Goal: Task Accomplishment & Management: Manage account settings

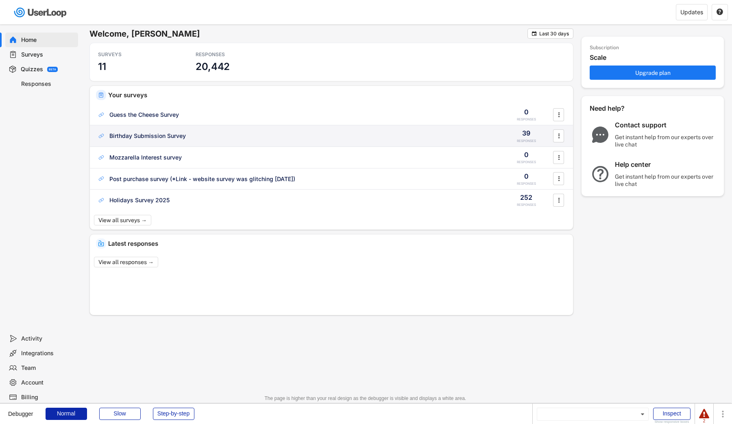
click at [174, 141] on div "Birthday Submission Survey 39 RESPONSES " at bounding box center [331, 135] width 483 height 21
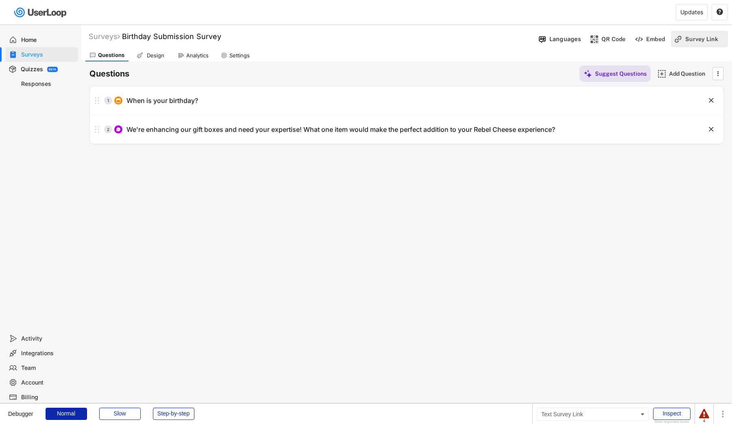
click at [698, 41] on div "Survey Link" at bounding box center [705, 38] width 41 height 7
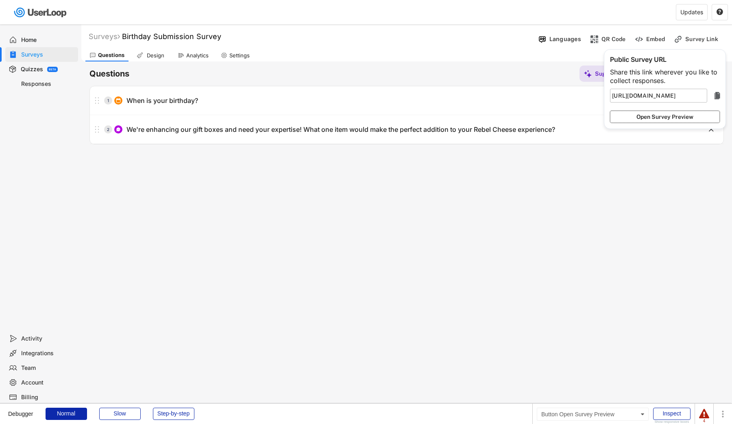
click at [657, 116] on button "Open Survey Preview" at bounding box center [665, 117] width 110 height 12
click at [52, 56] on div "Surveys" at bounding box center [48, 55] width 54 height 8
type input "https://userloop.io/version-live/s/"
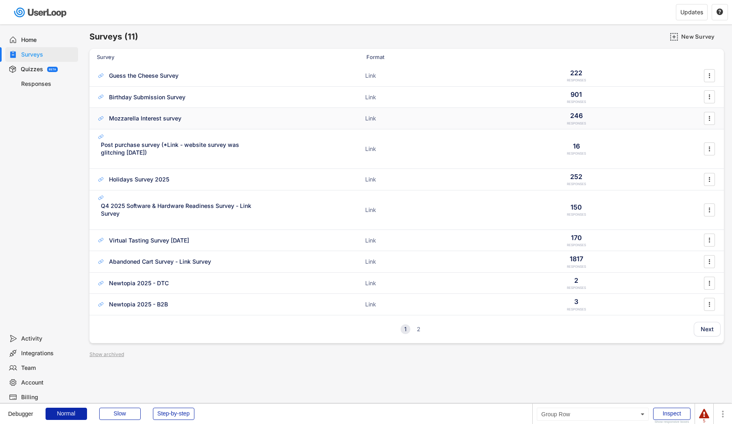
click at [162, 118] on div "Mozzarella Interest survey" at bounding box center [145, 118] width 72 height 8
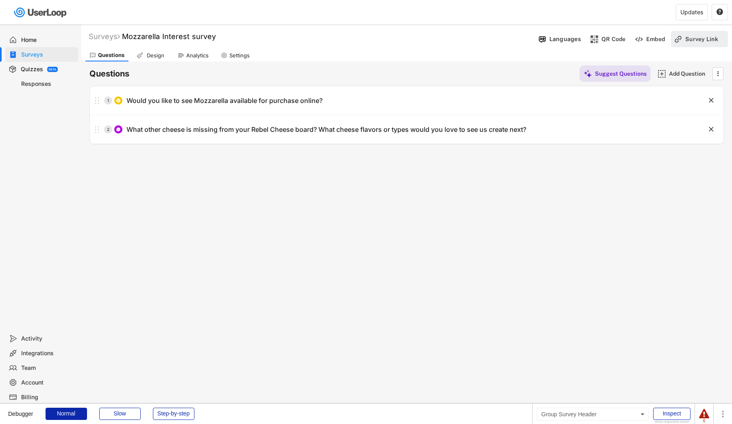
click at [693, 39] on div "Survey Link" at bounding box center [705, 38] width 41 height 7
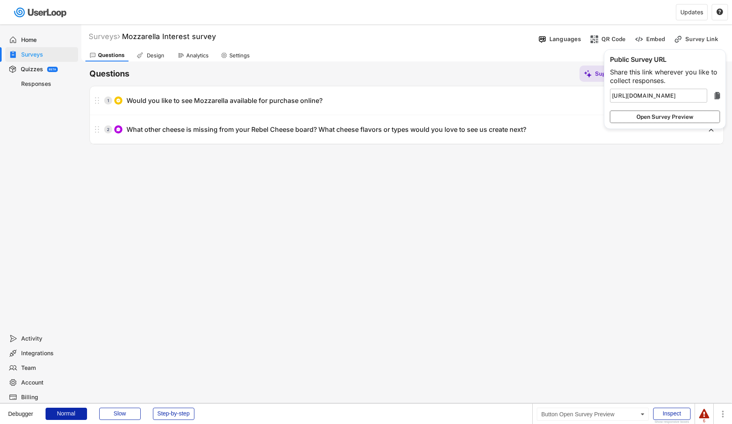
click at [678, 111] on button "Open Survey Preview" at bounding box center [665, 117] width 110 height 12
click at [52, 56] on div "Surveys" at bounding box center [48, 55] width 54 height 8
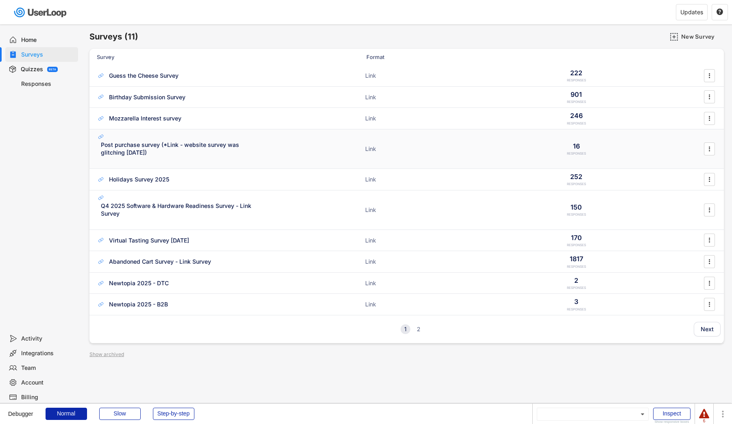
drag, startPoint x: 171, startPoint y: 154, endPoint x: 92, endPoint y: 143, distance: 79.3
click at [92, 143] on div "Post purchase survey (*Link - website survey was glitching 5/16/2025) ACTIVE Li…" at bounding box center [406, 148] width 634 height 39
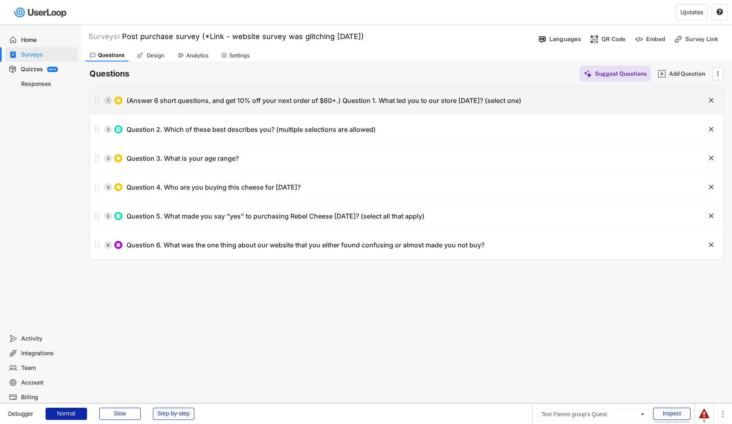
click at [159, 100] on div "(Answer 6 short questions, and get 10% off your next order of $60+.) Question 1…" at bounding box center [323, 100] width 395 height 9
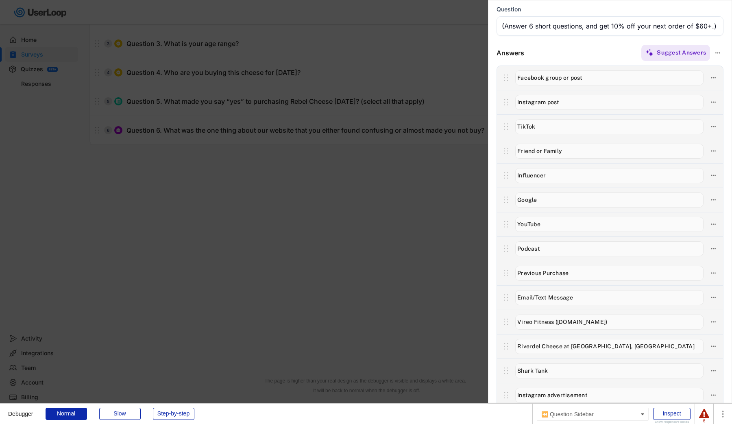
click at [343, 257] on div at bounding box center [366, 212] width 732 height 424
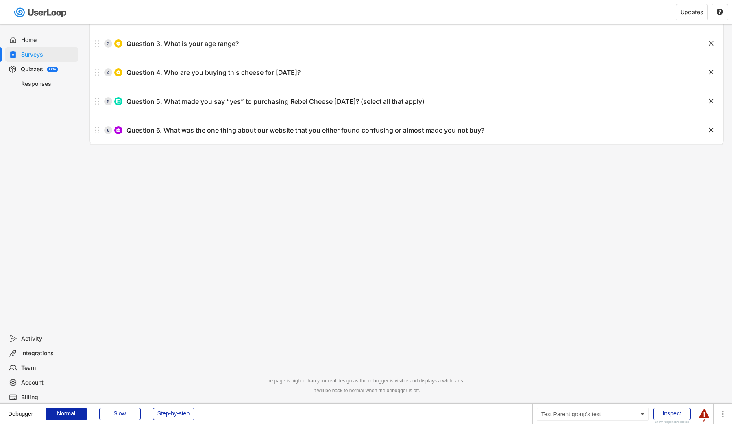
click at [33, 53] on div "Surveys" at bounding box center [48, 55] width 54 height 8
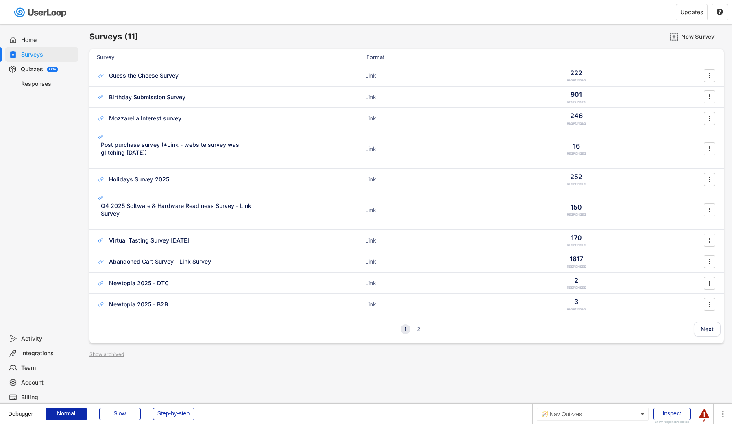
click at [38, 64] on div "Quizzes BETA" at bounding box center [41, 69] width 73 height 15
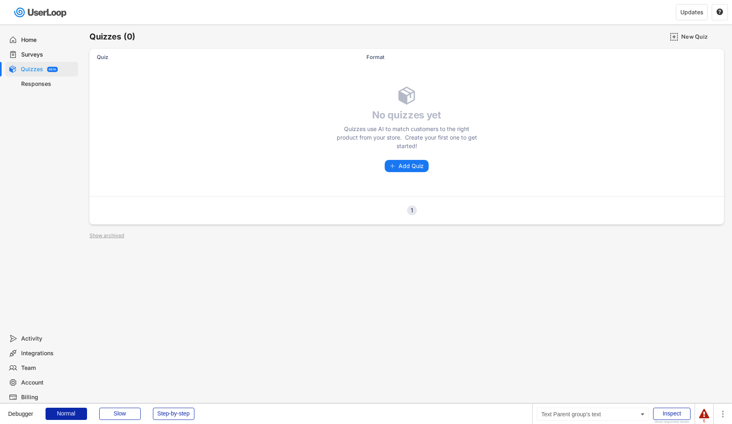
click at [37, 57] on div "Surveys" at bounding box center [48, 55] width 54 height 8
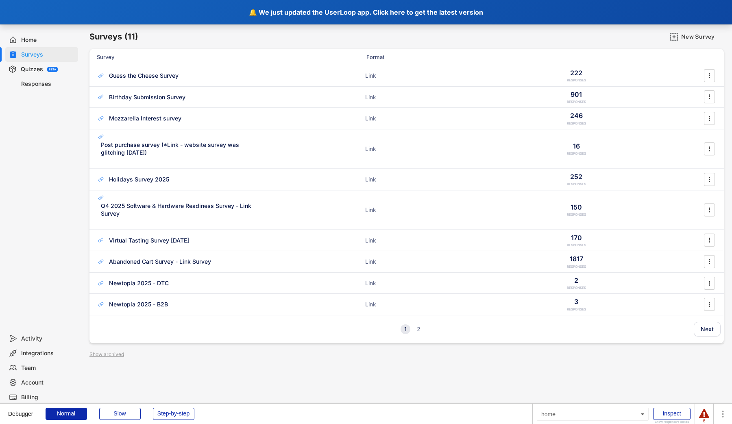
click at [145, 17] on div "🔔 We just updated the UserLoop app. Click here to get the latest version" at bounding box center [366, 12] width 732 height 24
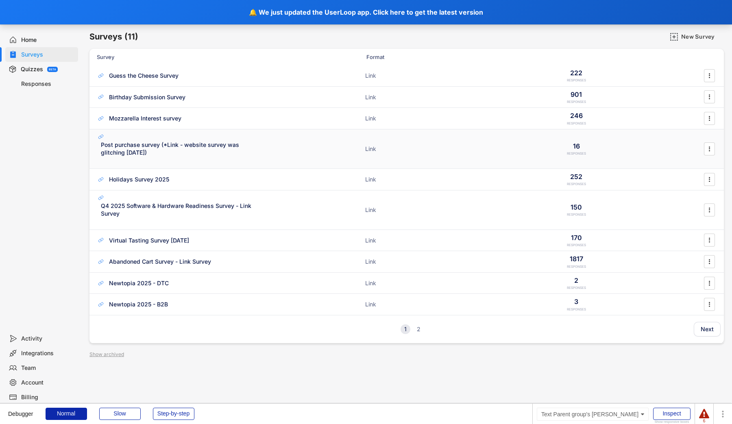
drag, startPoint x: 225, startPoint y: 161, endPoint x: 102, endPoint y: 143, distance: 124.1
click at [102, 143] on div "Post purchase survey (*Link - website survey was glitching 5/16/2025) ACTIVE" at bounding box center [178, 149] width 163 height 33
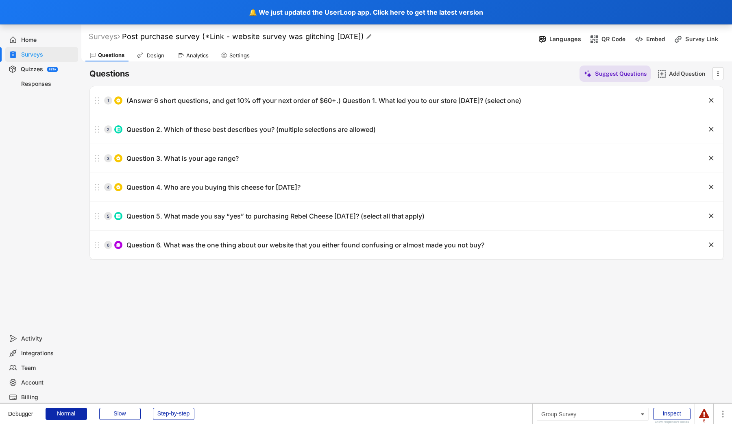
click at [187, 38] on font "Post purchase survey (*Link - website survey was glitching 5/16/2025)" at bounding box center [243, 36] width 242 height 9
click at [187, 38] on input "input" at bounding box center [225, 37] width 203 height 14
click at [33, 171] on div "Home Surveys Quizzes BETA Responses" at bounding box center [40, 177] width 81 height 307
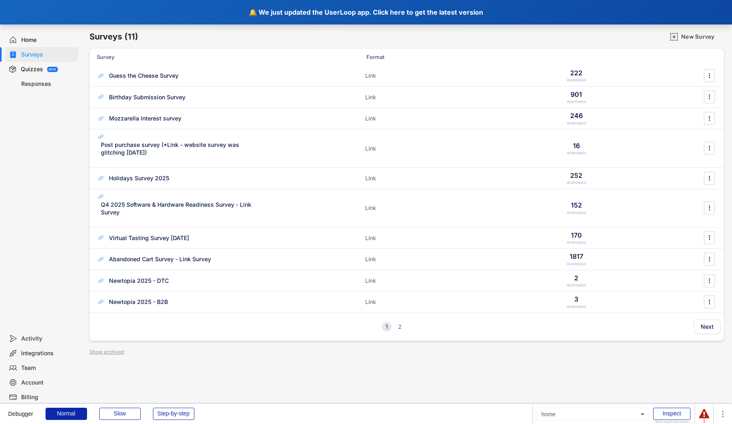
click at [282, 15] on div "🔔 We just updated the UserLoop app. Click here to get the latest version" at bounding box center [366, 12] width 732 height 24
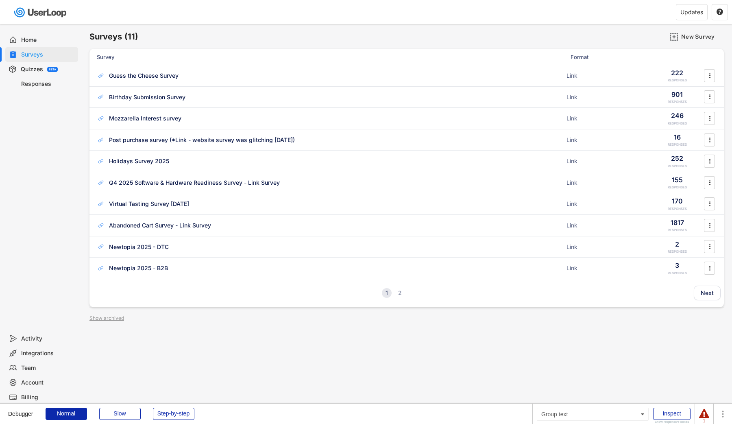
click at [67, 69] on div "Quizzes BETA" at bounding box center [41, 69] width 73 height 15
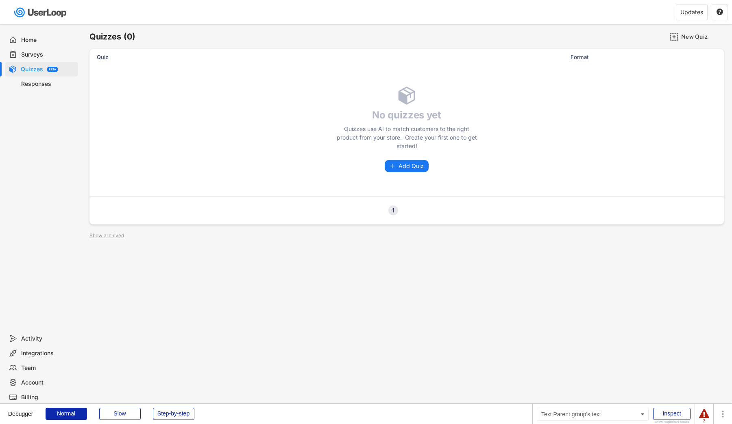
click at [65, 54] on div "Surveys" at bounding box center [48, 55] width 54 height 8
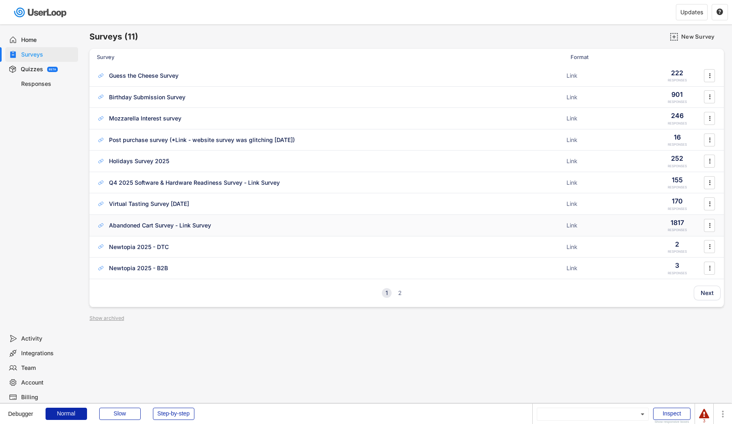
click at [172, 233] on div "Abandoned Cart Survey - Link Survey Link 1817 RESPONSES " at bounding box center [406, 225] width 634 height 21
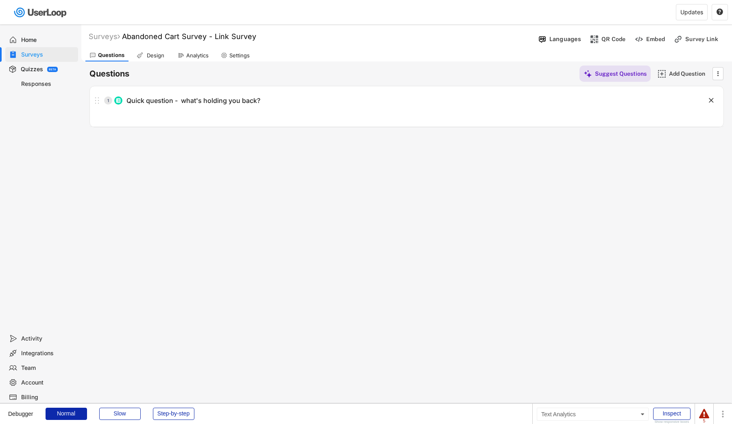
click at [187, 54] on div "Analytics" at bounding box center [197, 55] width 22 height 7
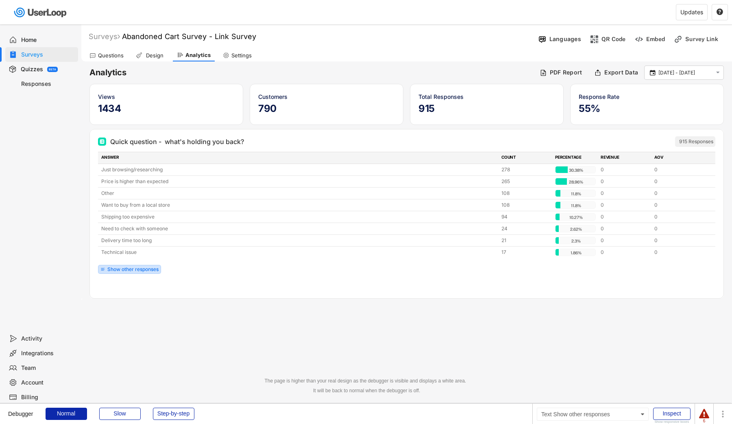
click at [157, 269] on div "Show other responses" at bounding box center [132, 269] width 51 height 5
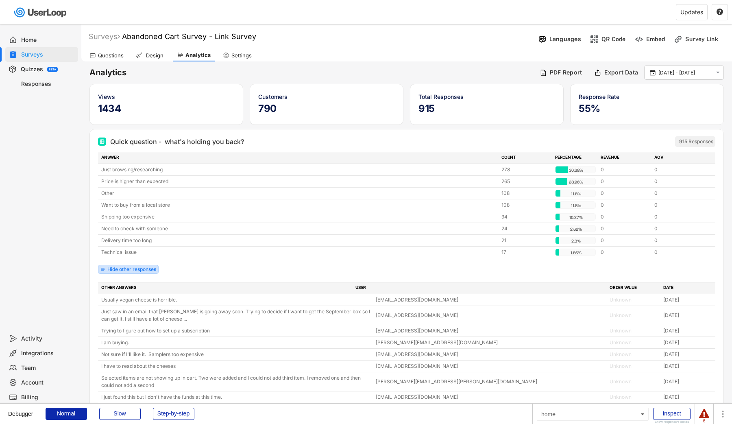
click at [158, 270] on div "Hide other responses" at bounding box center [128, 269] width 61 height 9
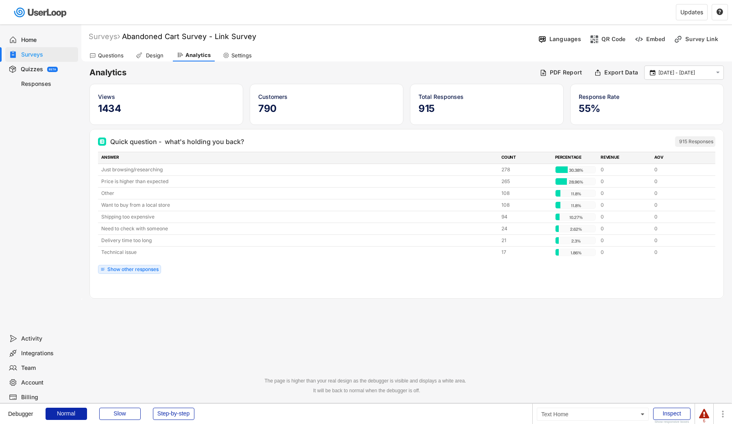
click at [59, 40] on div "Home" at bounding box center [48, 40] width 54 height 8
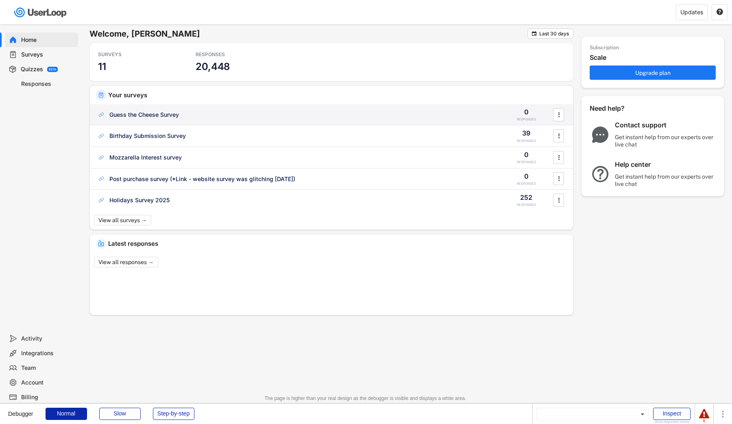
click at [143, 120] on div "Guess the Cheese Survey 0 RESPONSES " at bounding box center [331, 114] width 483 height 21
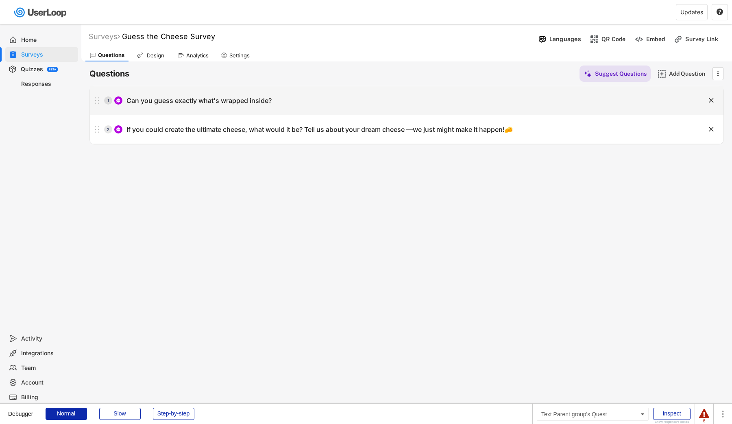
click at [158, 102] on div "Can you guess exactly what's wrapped inside?" at bounding box center [198, 100] width 145 height 9
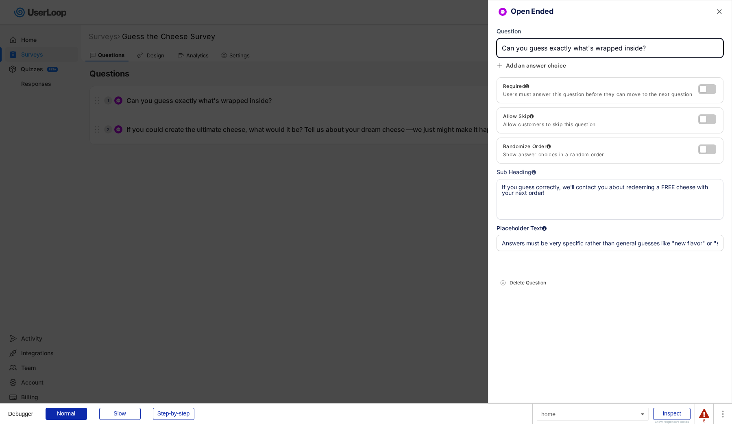
click at [163, 251] on div at bounding box center [366, 212] width 732 height 424
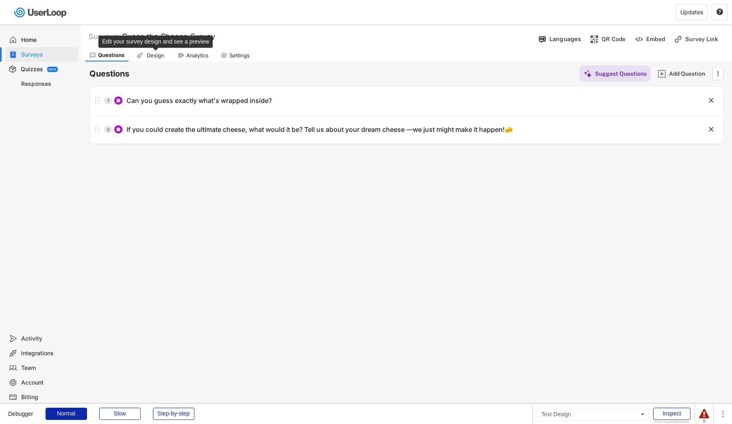
click at [161, 53] on div "Design" at bounding box center [155, 55] width 20 height 7
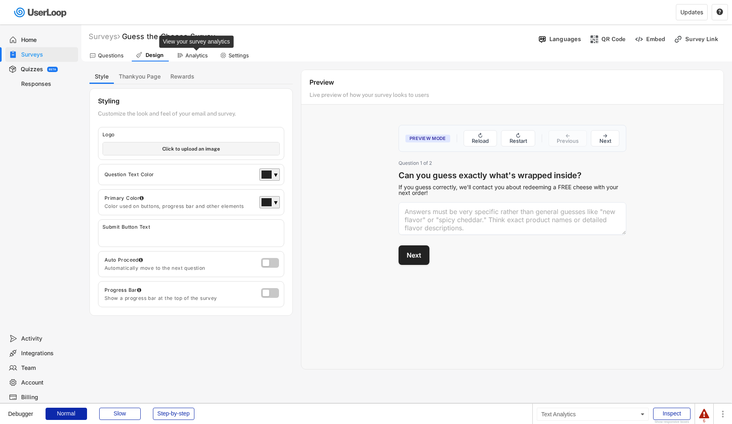
click at [194, 58] on div "Analytics" at bounding box center [196, 55] width 22 height 7
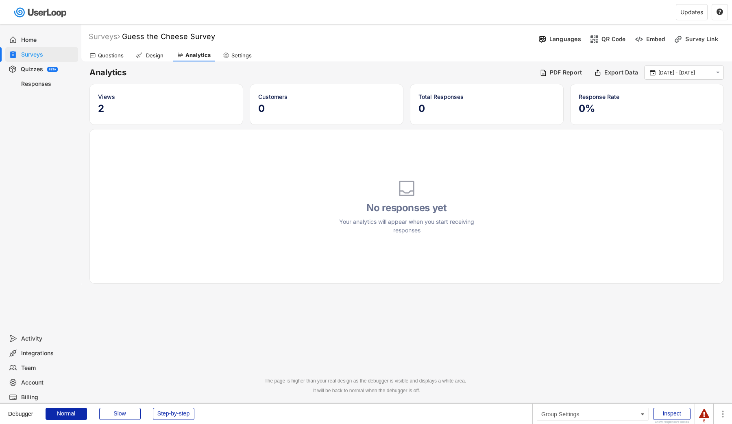
click at [230, 58] on div "Settings" at bounding box center [237, 55] width 37 height 12
select select ""daily""
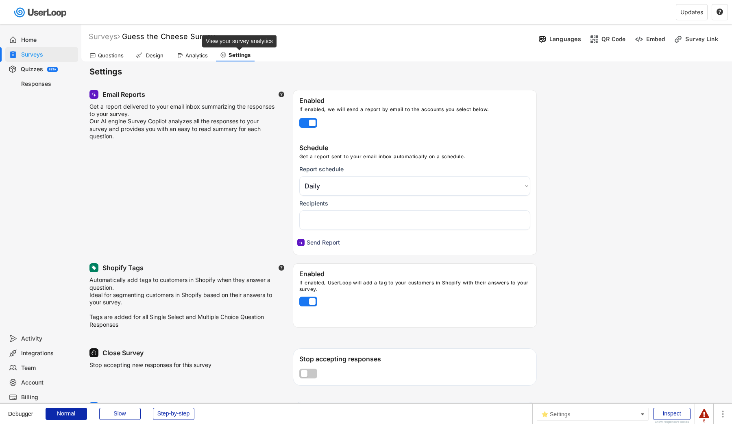
select select
click at [42, 44] on div "Home" at bounding box center [41, 40] width 73 height 15
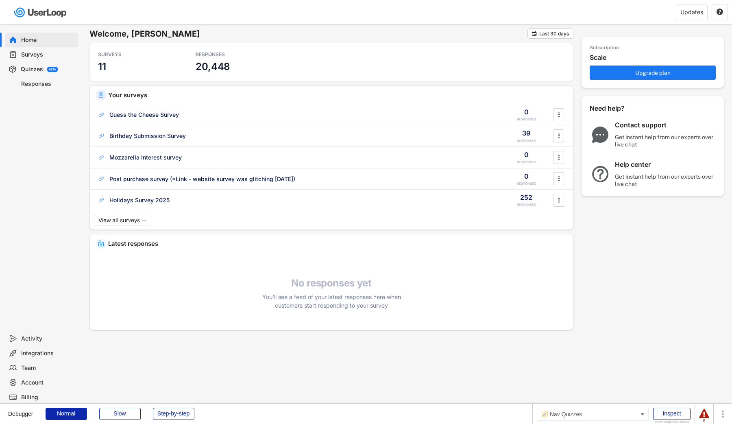
click at [56, 63] on div "Quizzes BETA" at bounding box center [41, 69] width 73 height 15
